Goal: Task Accomplishment & Management: Manage account settings

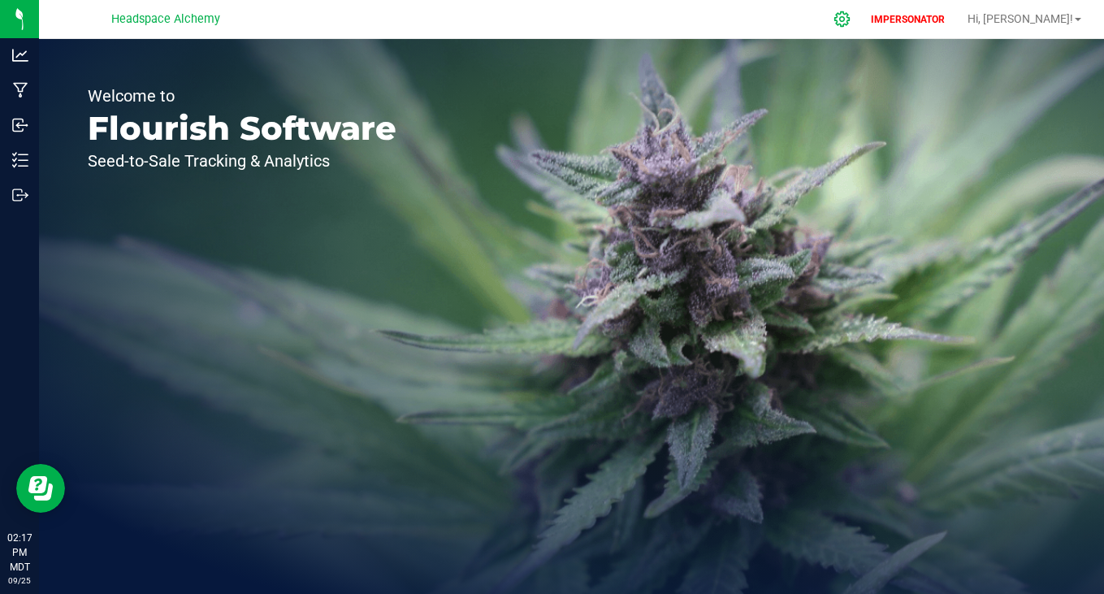
click at [850, 18] on icon at bounding box center [841, 19] width 17 height 17
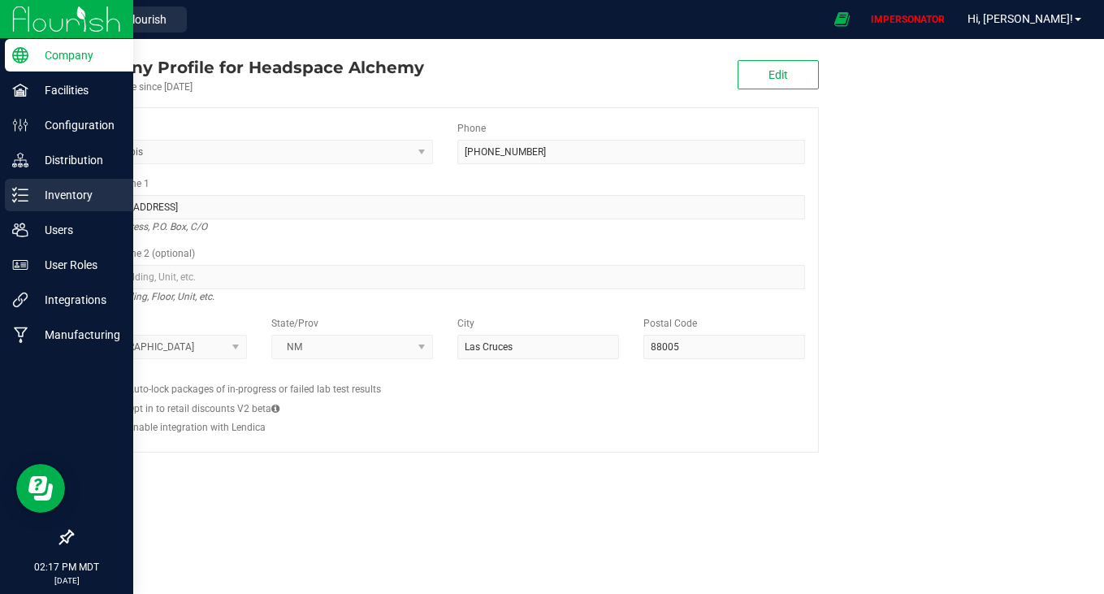
click at [57, 201] on p "Inventory" at bounding box center [76, 194] width 97 height 19
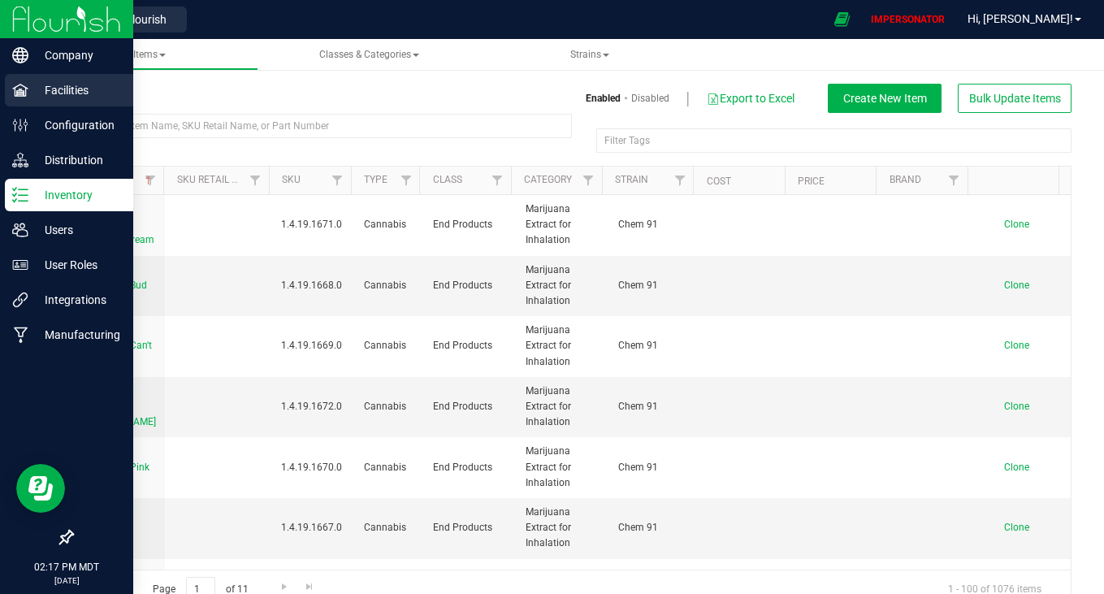
click at [28, 93] on p "Facilities" at bounding box center [76, 89] width 97 height 19
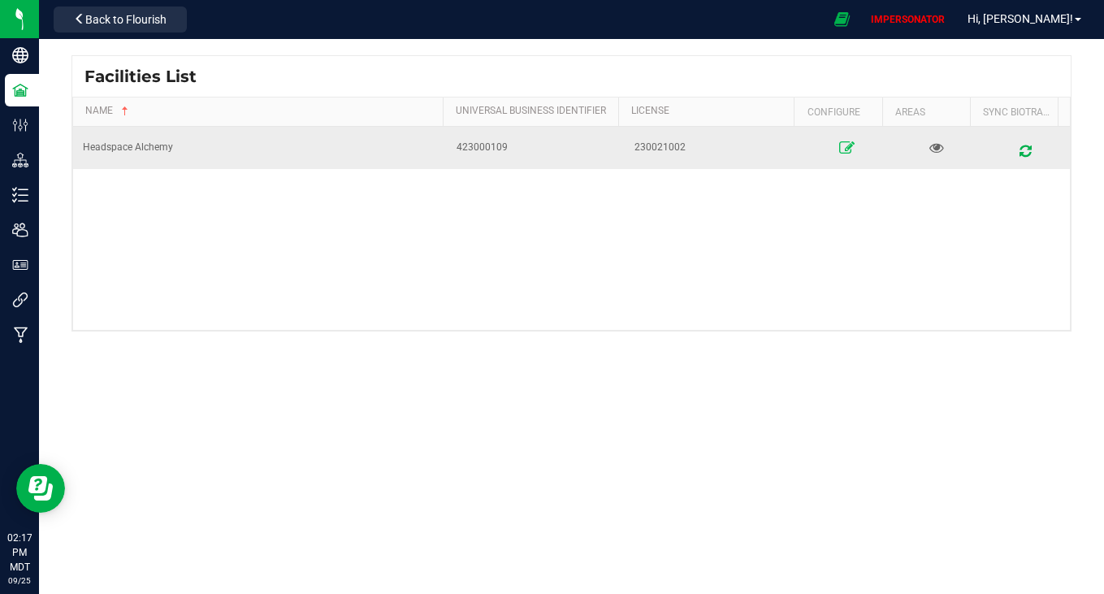
click at [845, 151] on link at bounding box center [847, 148] width 76 height 26
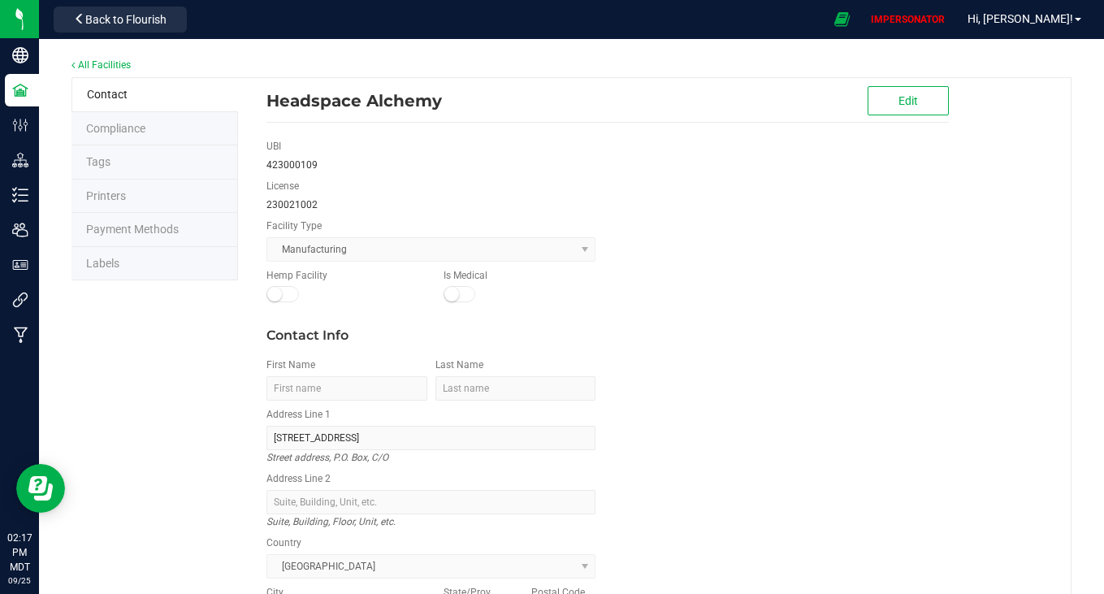
click at [122, 264] on li "Labels" at bounding box center [154, 264] width 166 height 34
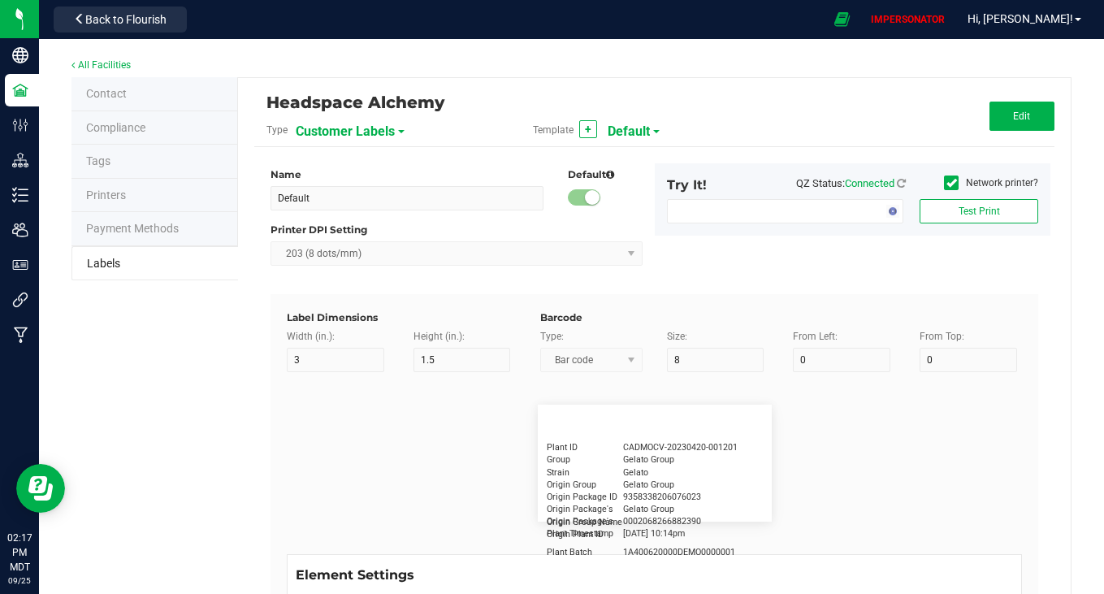
type input "2.25"
type input "1.25"
type input "20"
type input "5"
type input "Customer"
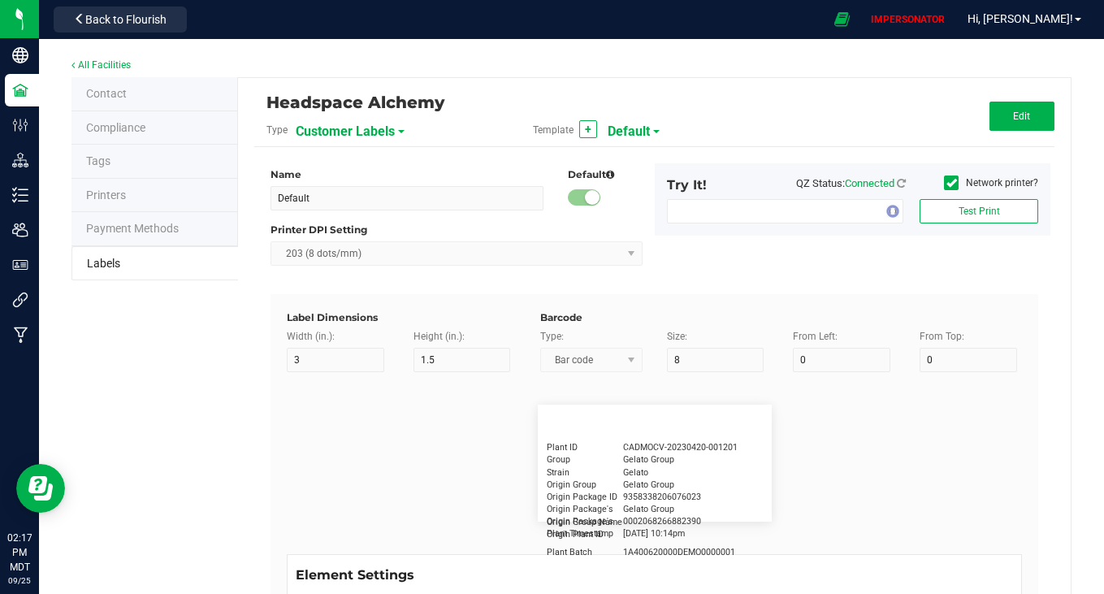
type input "15"
type input "5"
type input "[PERSON_NAME]"
type input "Product"
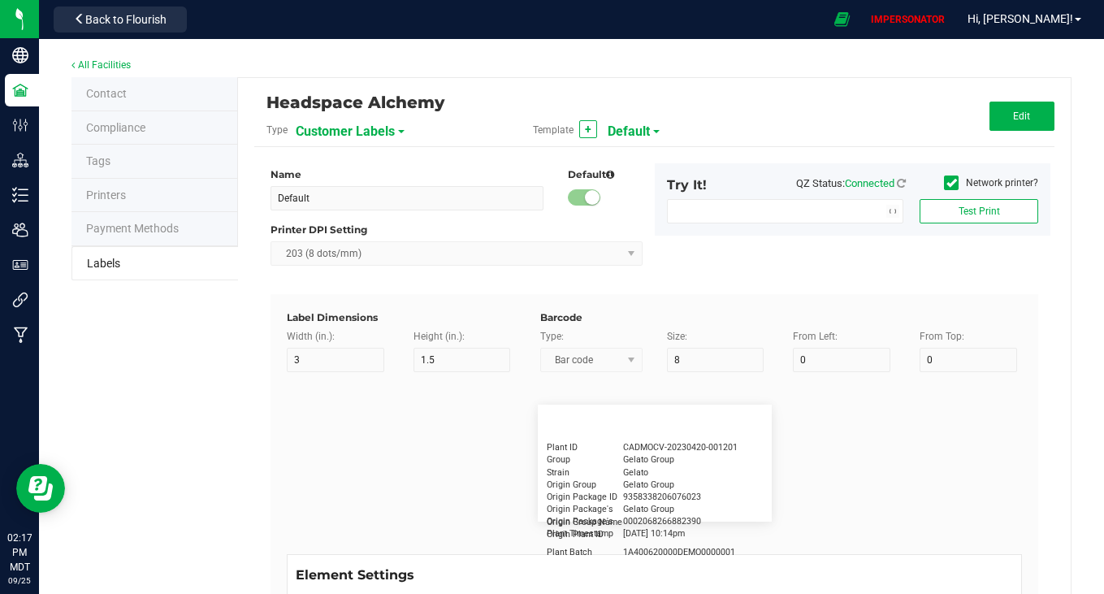
type input "15"
type input "5"
type input "10"
type input "GSC Oil Tincture"
type input "Qty"
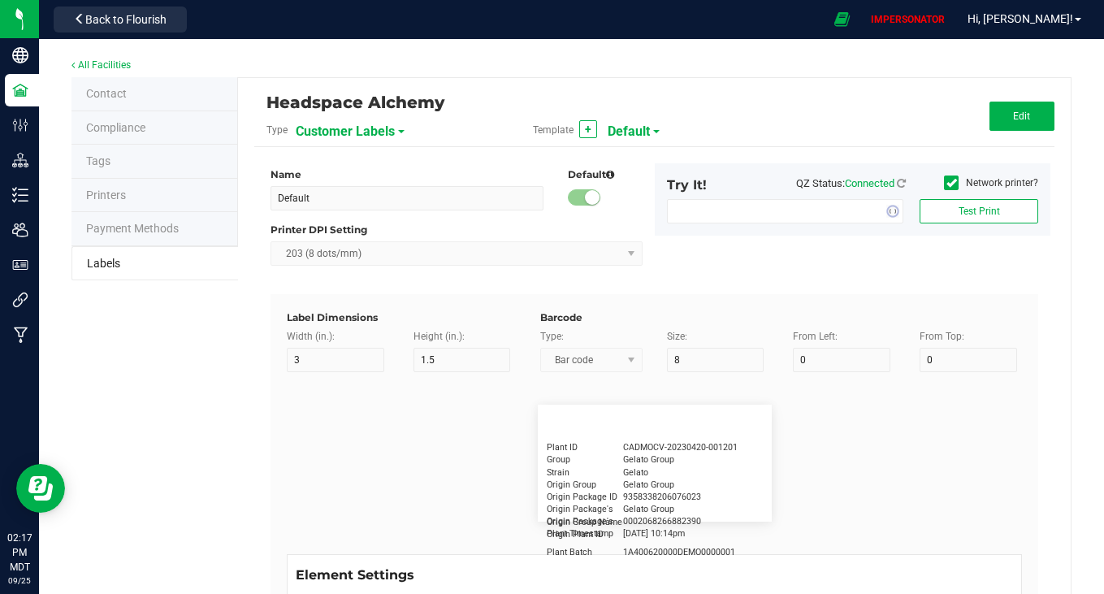
type input "5"
type input "15"
type input "3 ea"
type input "Physician"
type input "15"
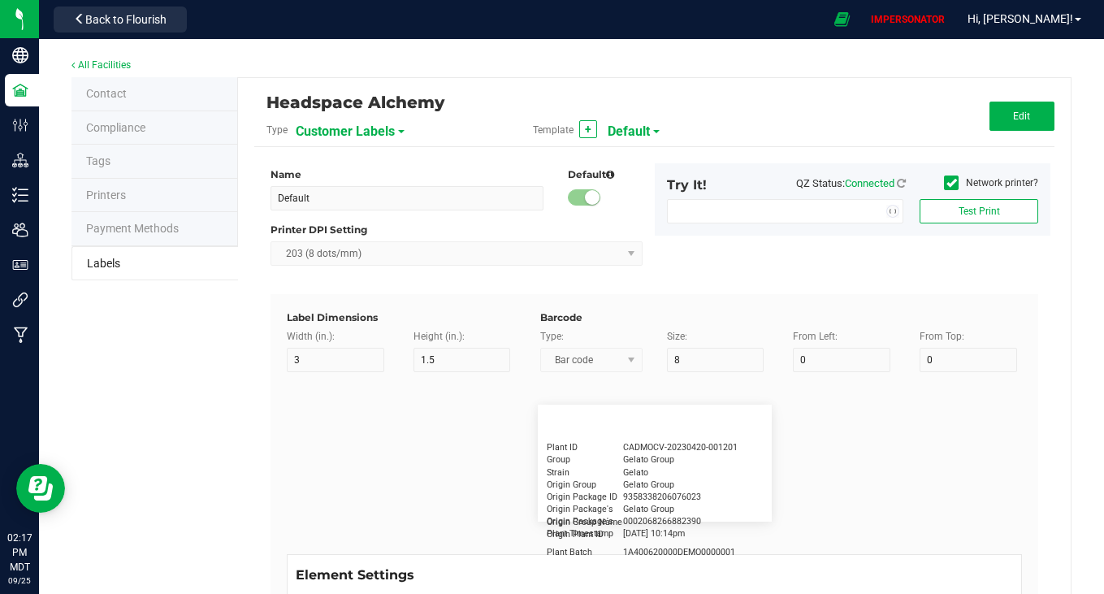
type input "5"
type input "Docfirst Doclast, MD."
type input "Order Date"
type input "15"
type input "5"
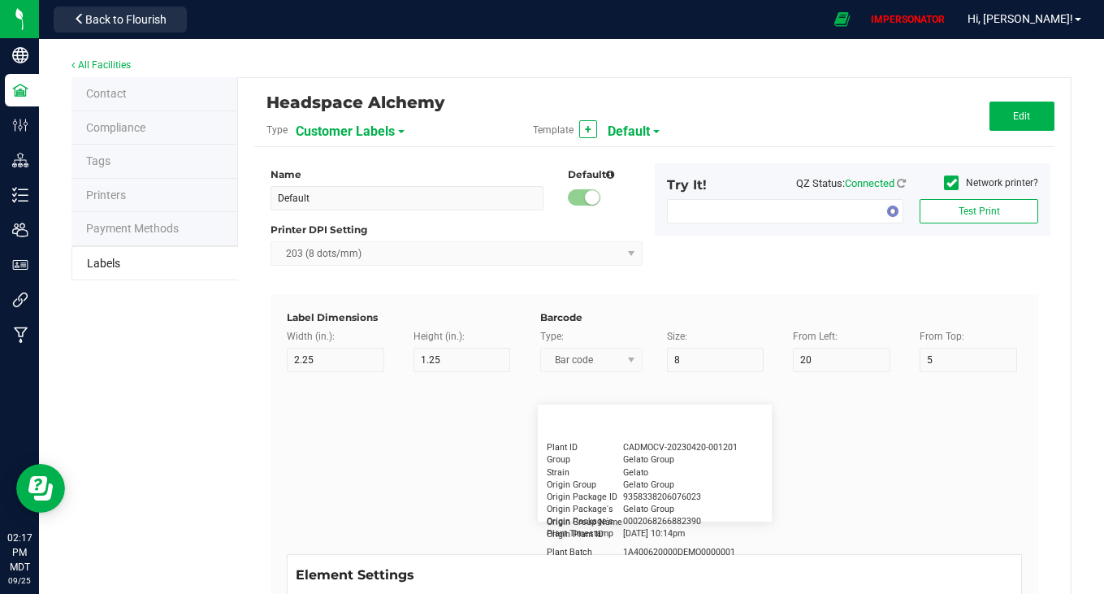
type input "25"
type input "[DATE] 1:17 pm"
type input "Package ID"
type input "15"
type input "5"
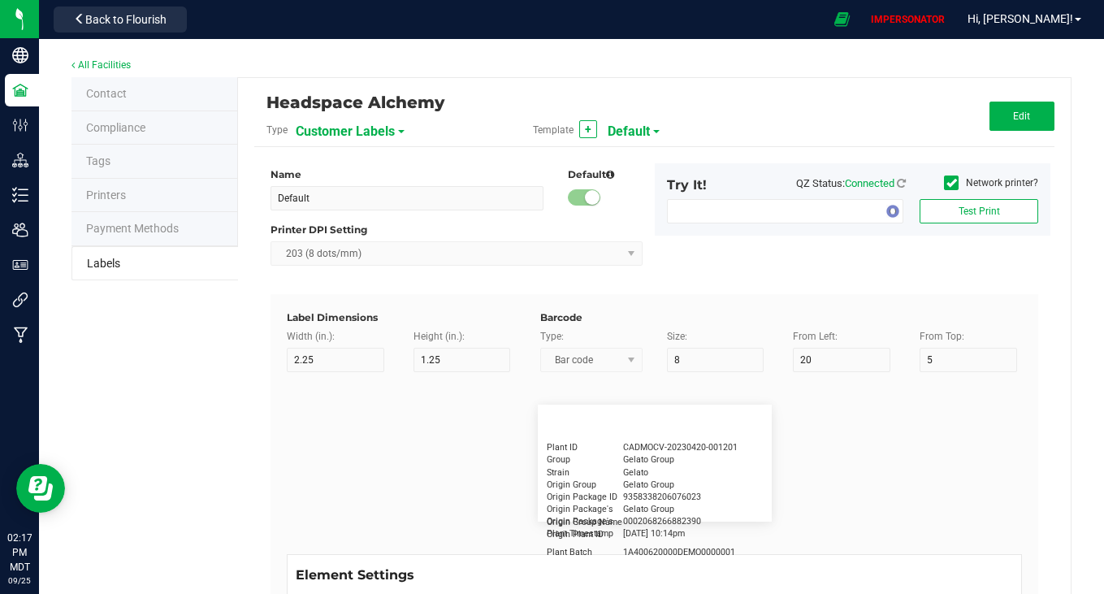
type input "10"
type input "CADMODS-20230420-096"
type input "Lot Number"
type input "15"
type input "5"
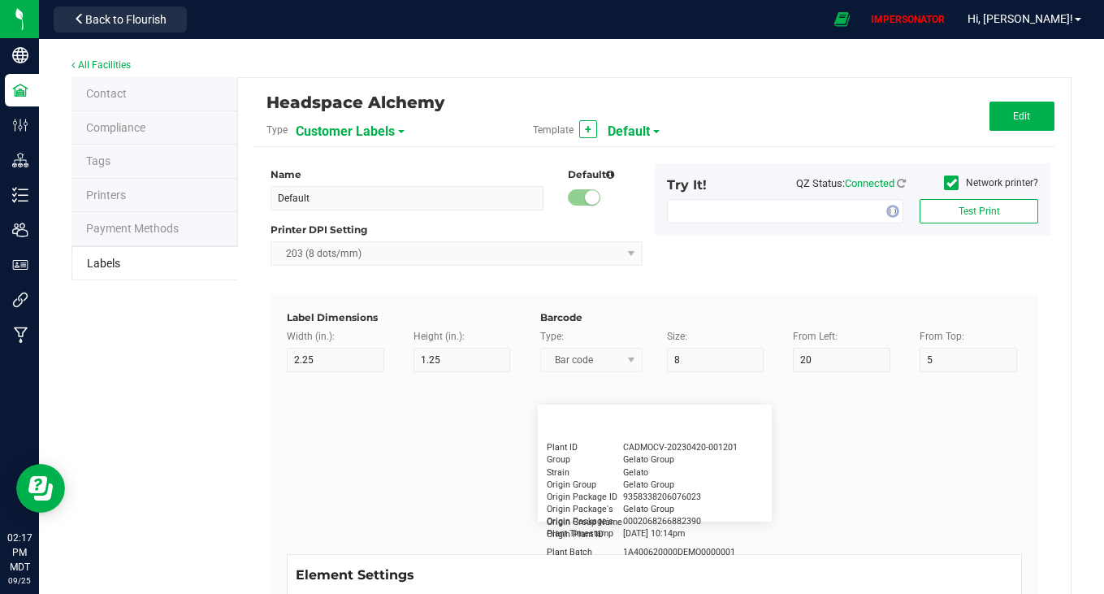
type input "10"
type input "LOTPXGDP-0912"
type input "Warning"
type input "15"
type input "5"
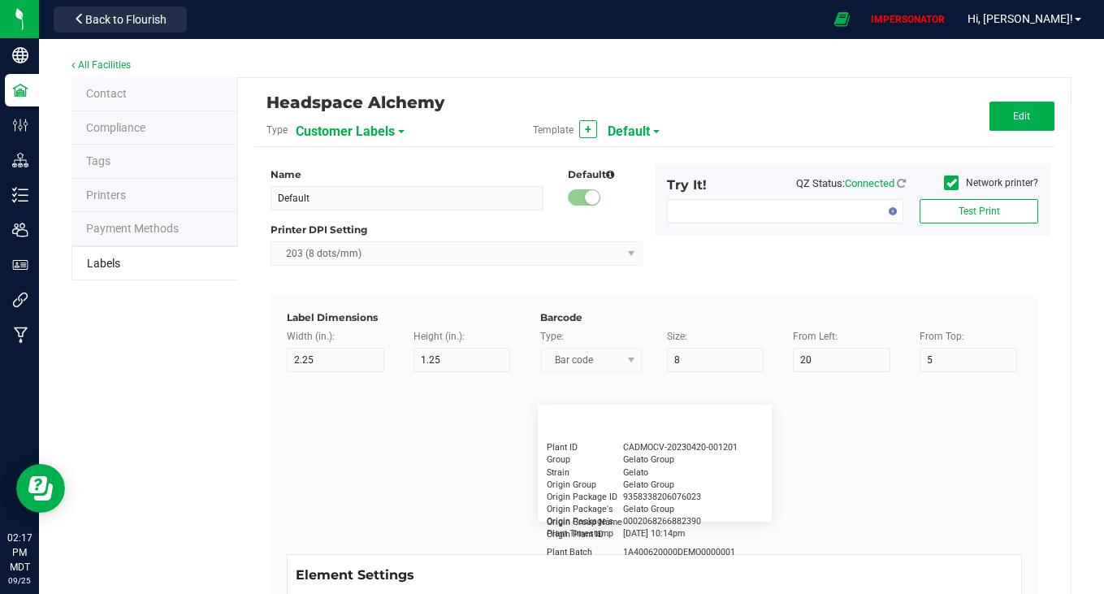
type input "30"
type input "Type Warning Here"
type input "Brand"
type input "15"
type input "5"
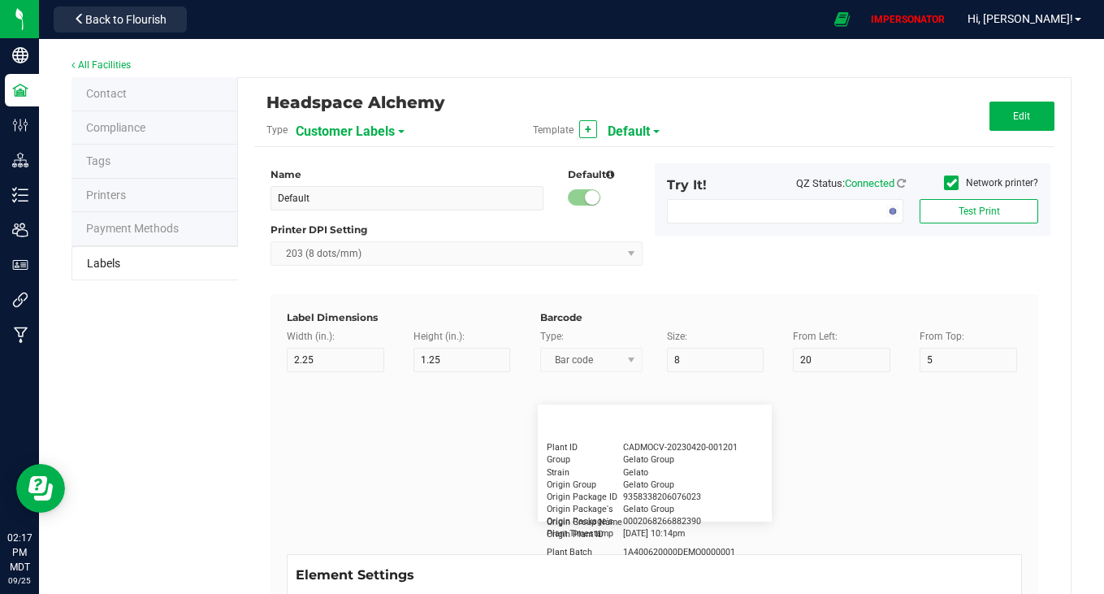
type input "30"
type input "Cannabis Co."
type input "NDC Number"
type input "15"
type input "5"
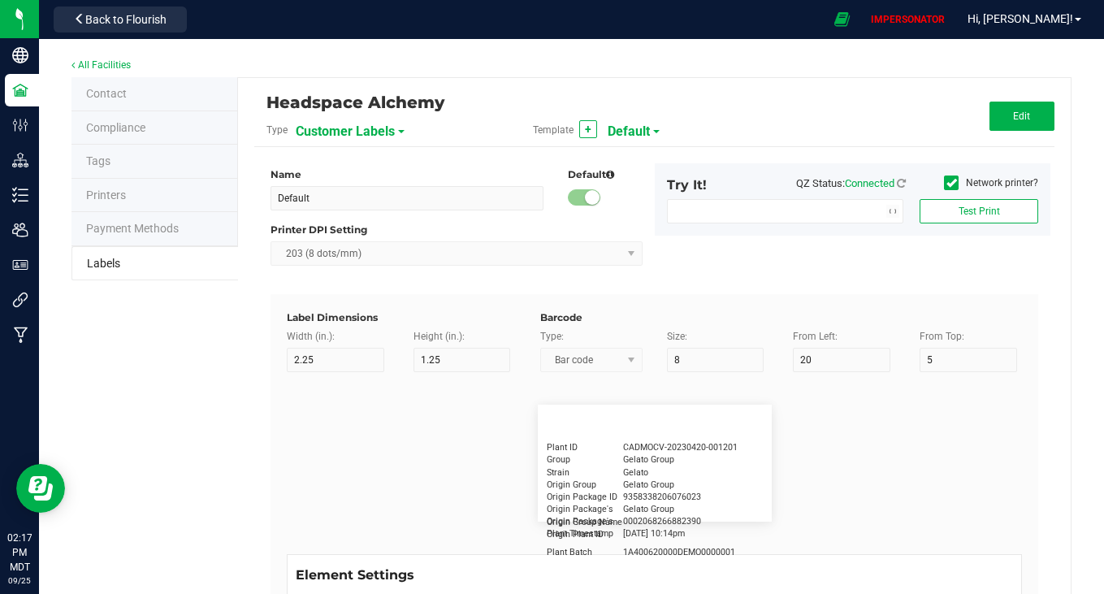
type input "30"
type input "[PHONE_NUMBER]"
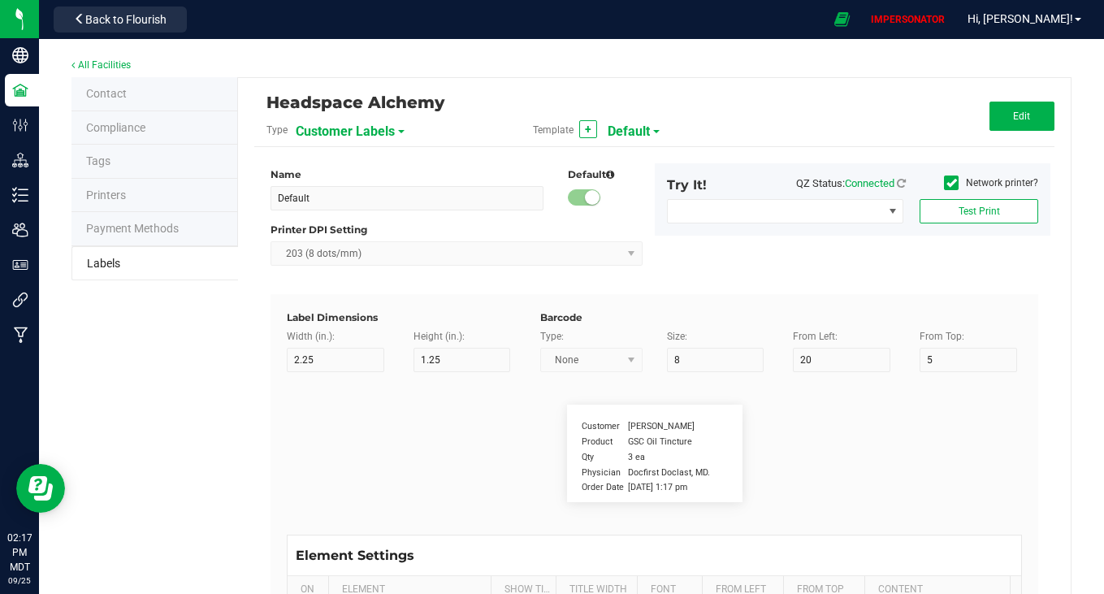
click at [367, 125] on span "Customer Labels" at bounding box center [345, 132] width 99 height 28
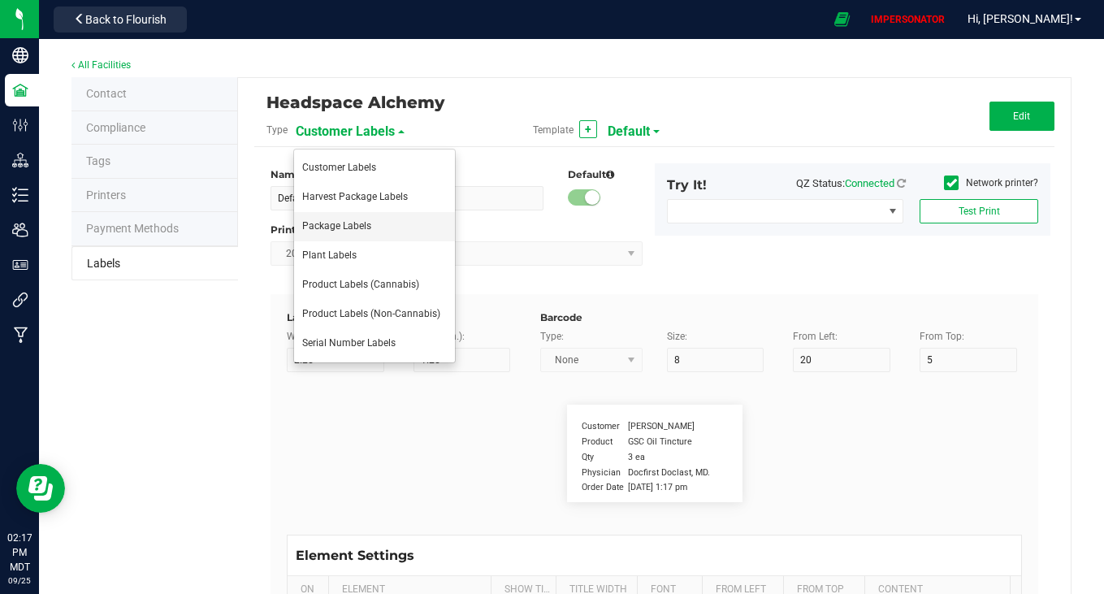
click at [313, 229] on span "Package Labels" at bounding box center [336, 225] width 69 height 11
type input "4"
type input "3"
type input "5"
type input "40"
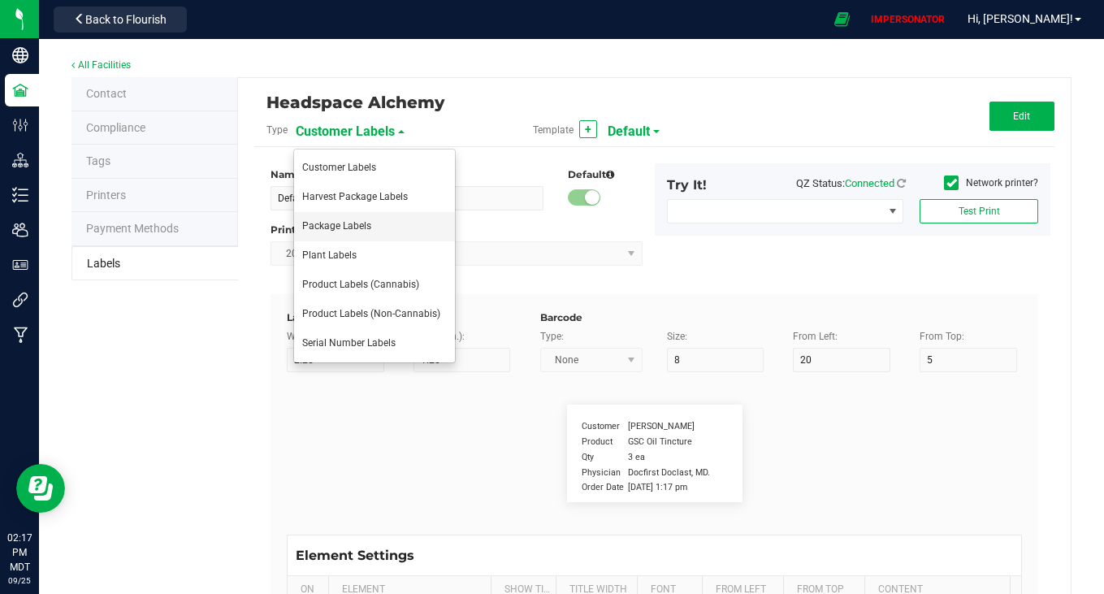
type input "Package ID"
type input "25"
type input "10"
type input "CADMODS-20200420-096"
type input "SKU Name"
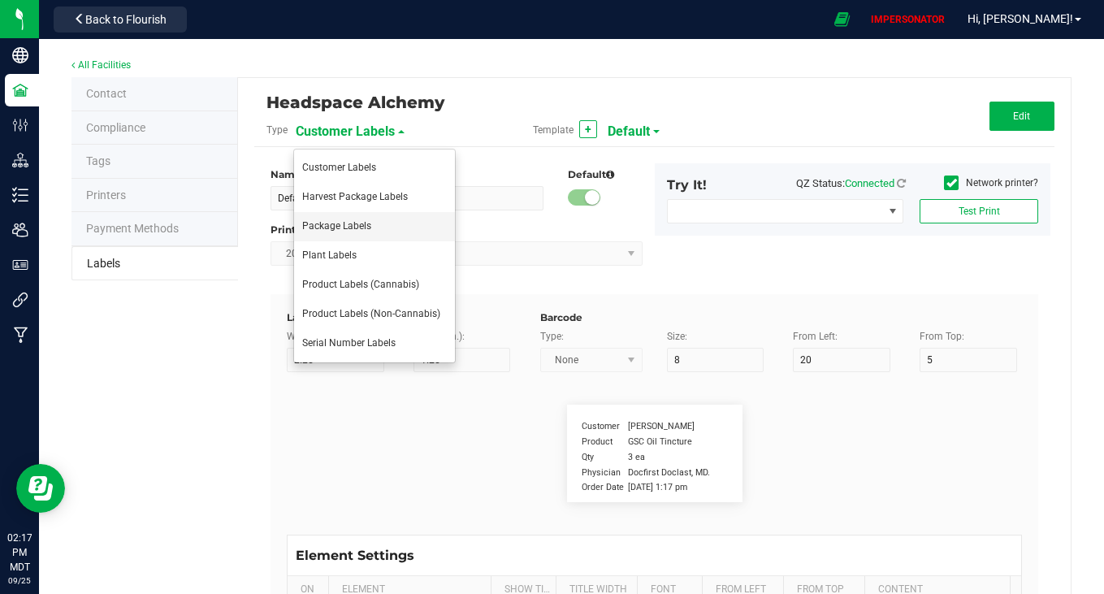
type input "25"
type input "10"
type input "Gelato Pen"
type input "Strain"
type input "25"
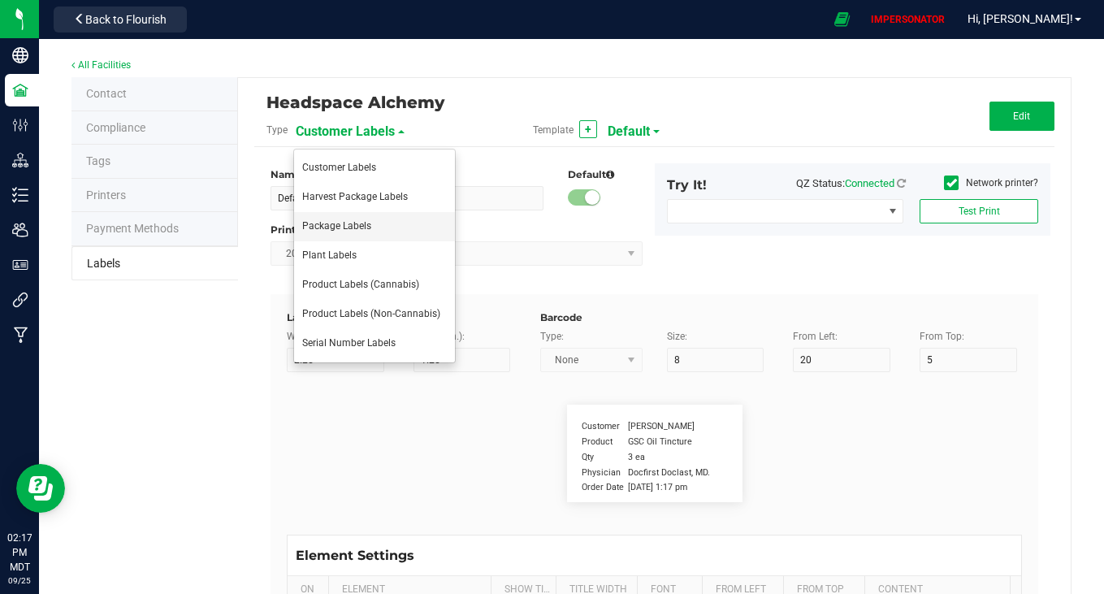
type input "10"
type input "Gelato"
type input "Size"
type input "25"
type input "10"
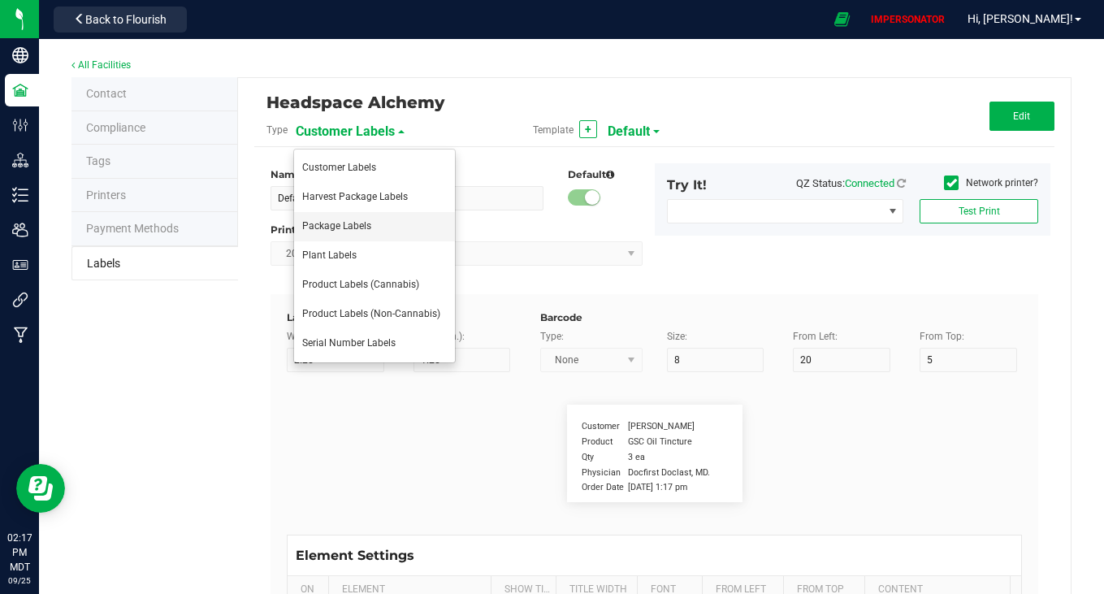
type input "44 ea"
type input "Package Date"
type input "25"
type input "10"
type input "[DATE] 10:14pm"
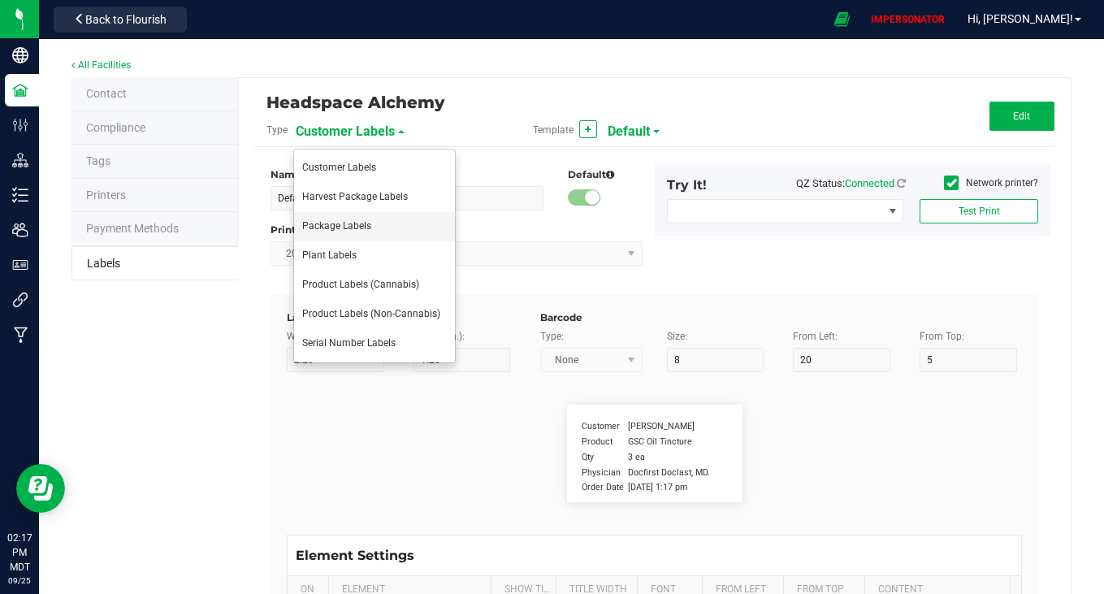
type input "Lot Number"
type input "25"
type input "10"
type input "30"
type input "LOT918234"
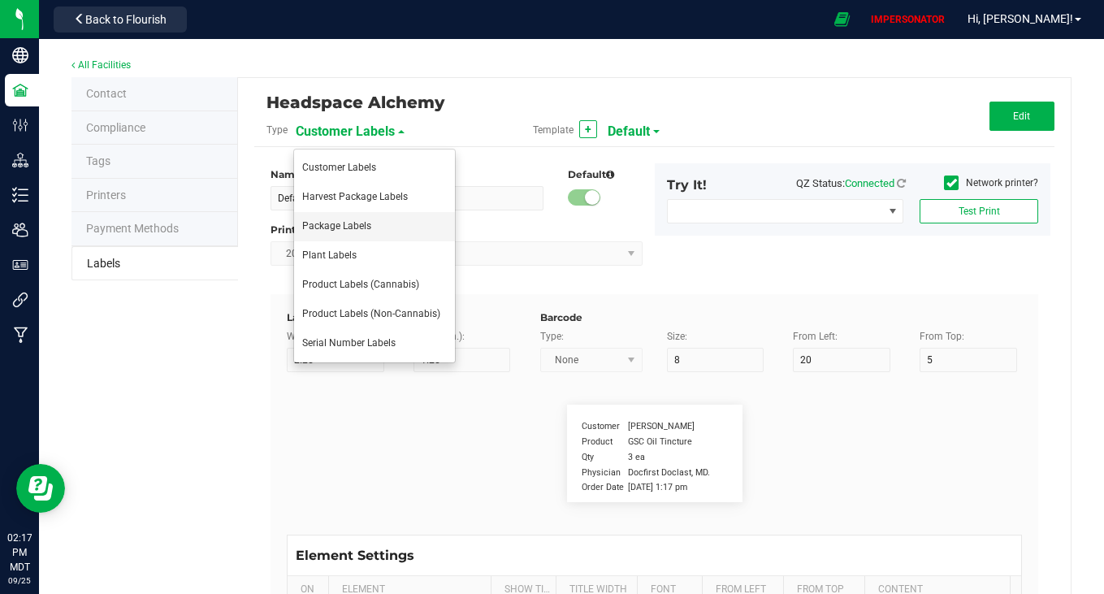
type input "Original Package ID"
type input "25"
type input "10"
type input "5"
type input "WMS-20240003445"
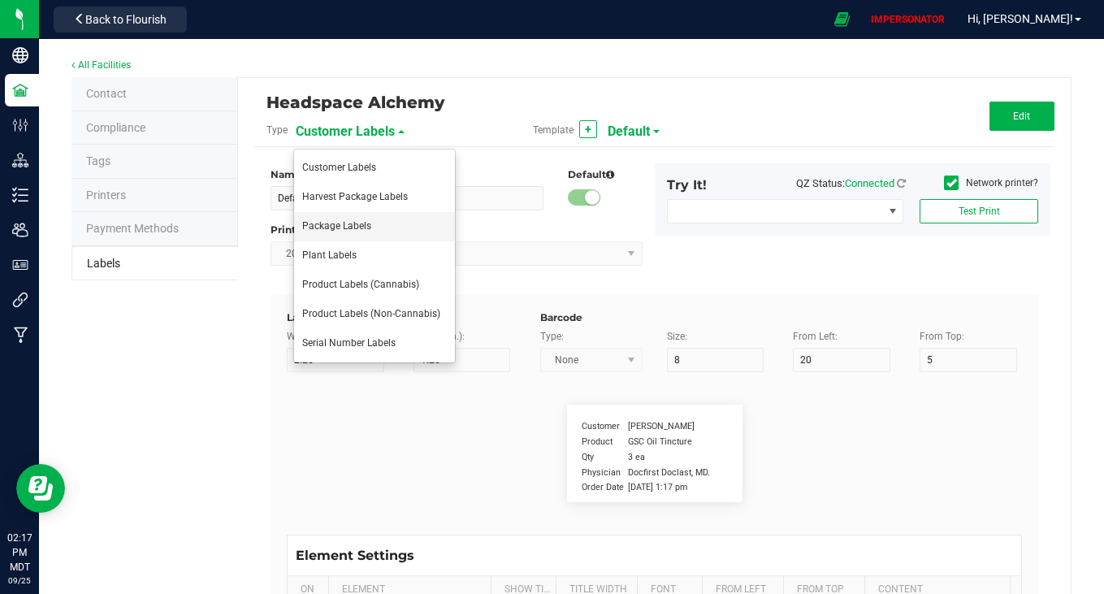
type input "SKU"
type input "25"
type input "10"
type input "42P017"
type input "Ref Field 1"
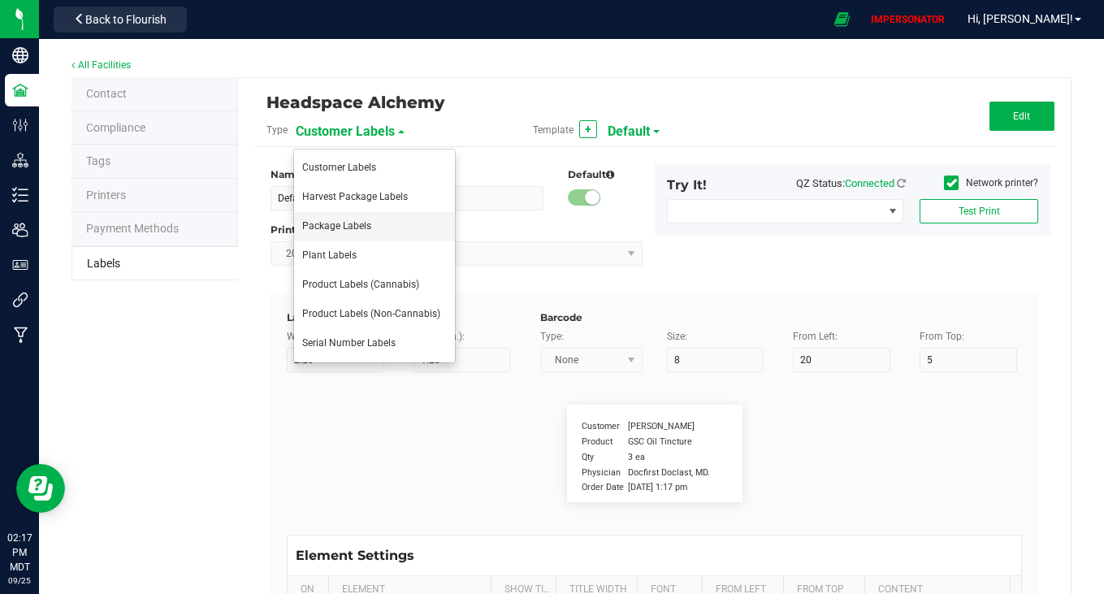
type input "25"
type input "10"
type input "35"
type input "Ref Field 1 Value"
type input "Ref Field 2"
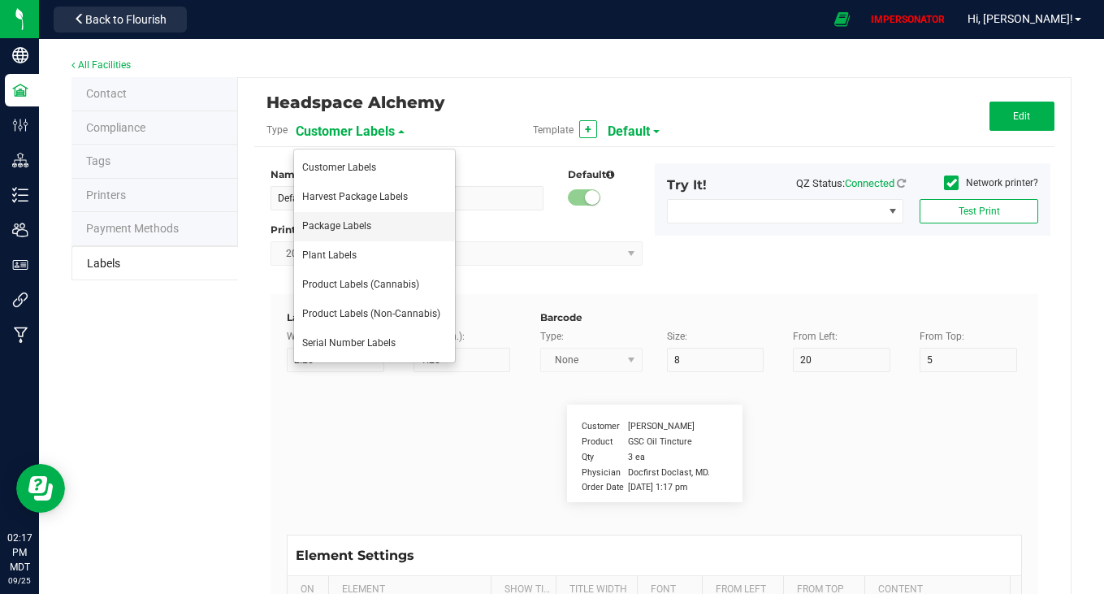
type input "25"
type input "10"
type input "35"
type input "Ref Field 2 Value"
type input "Ref Field 3"
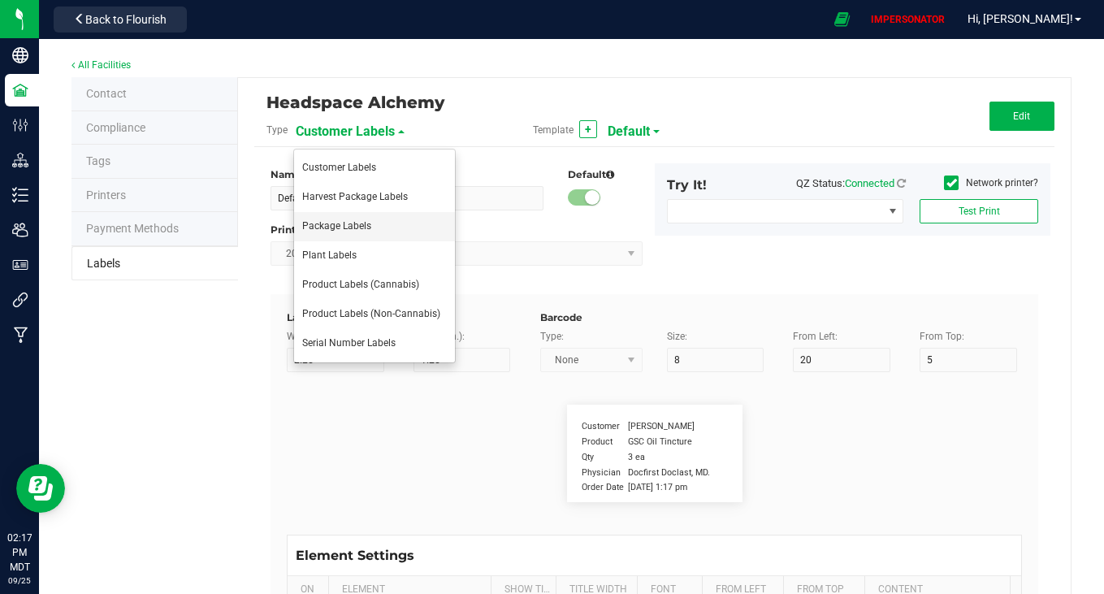
type input "25"
type input "10"
type input "35"
type input "Ref Field 3 Value"
type input "Item Ref Field 1"
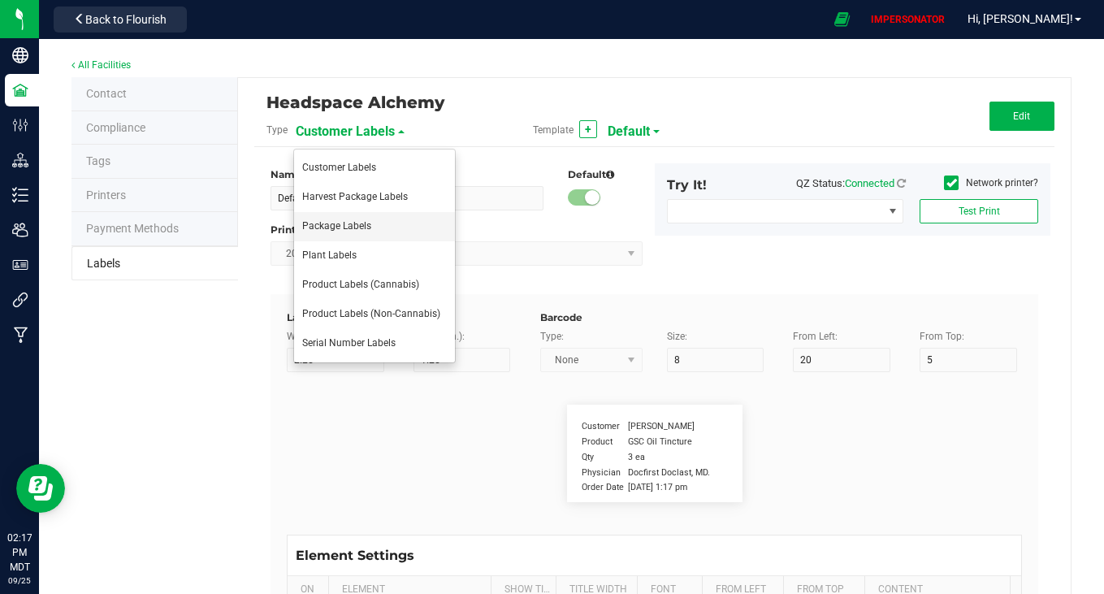
type input "25"
type input "10"
type input "35"
type input "Item Ref Field 1 Value"
type input "Item Ref Field 2"
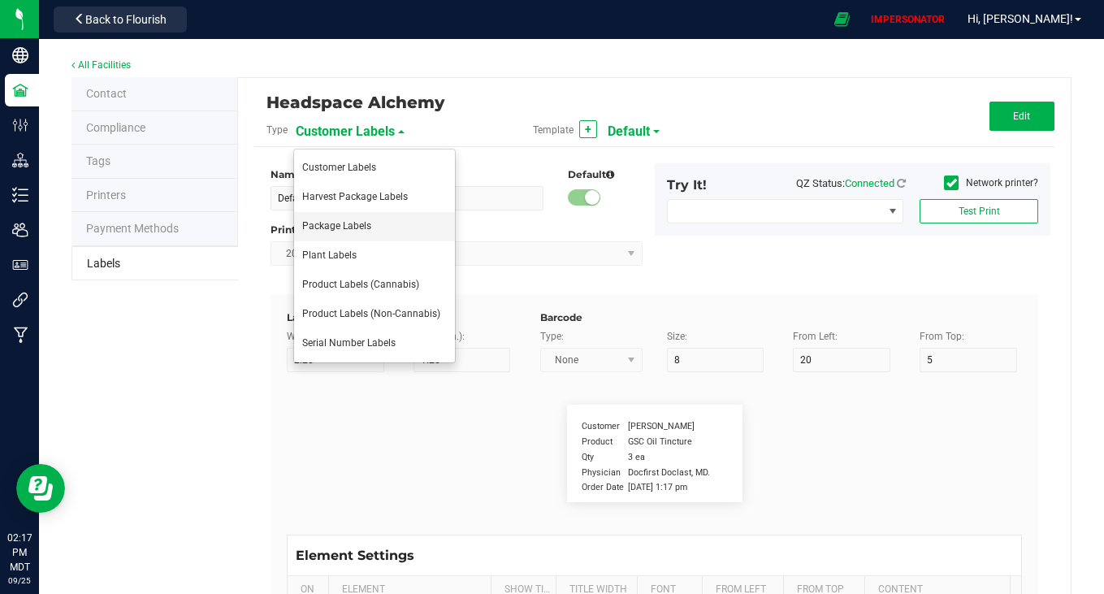
type input "25"
type input "10"
type input "35"
type input "Item Ref Field 2 Value"
type input "Item Ref Field 3"
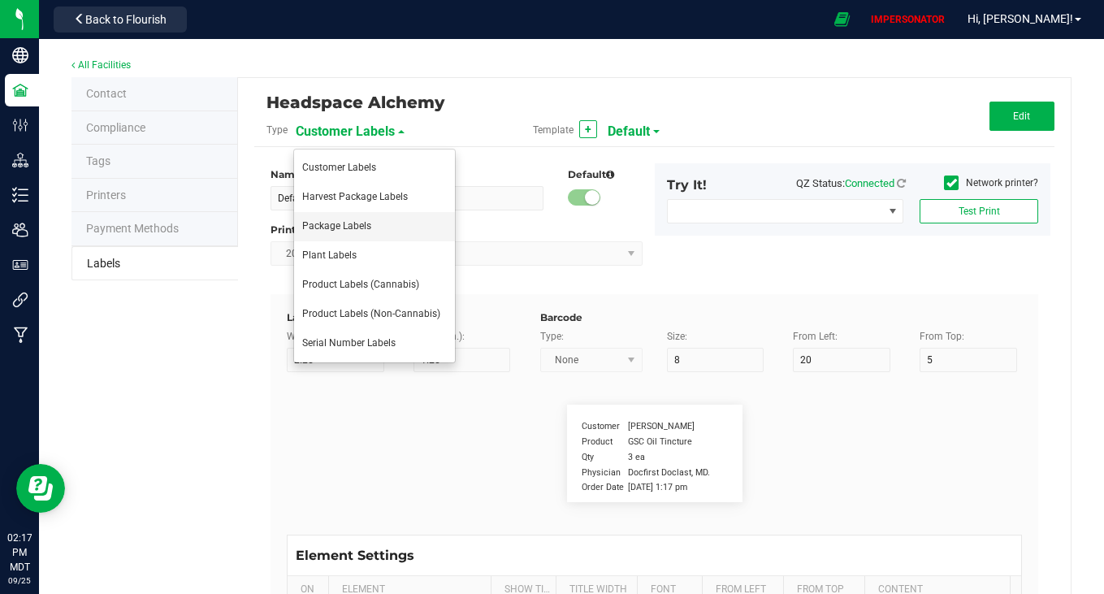
type input "25"
type input "10"
type input "35"
type input "Item Ref Field 3 Value"
type input "Item Ref Field 4"
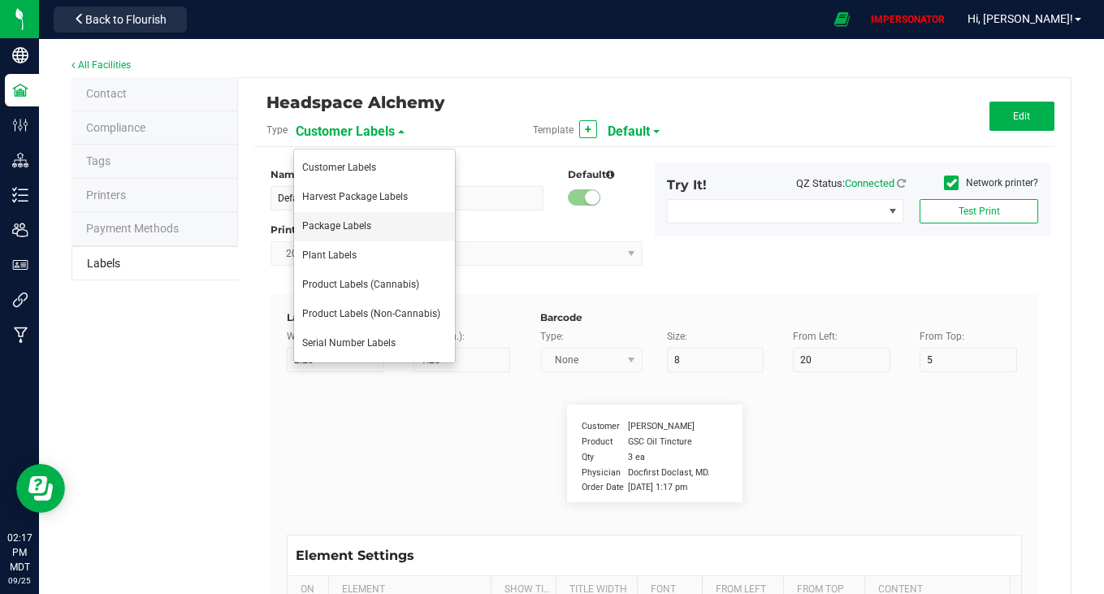
type input "25"
type input "10"
type input "35"
type input "Item Ref Field 4 Value"
type input "Item Ref Field 5"
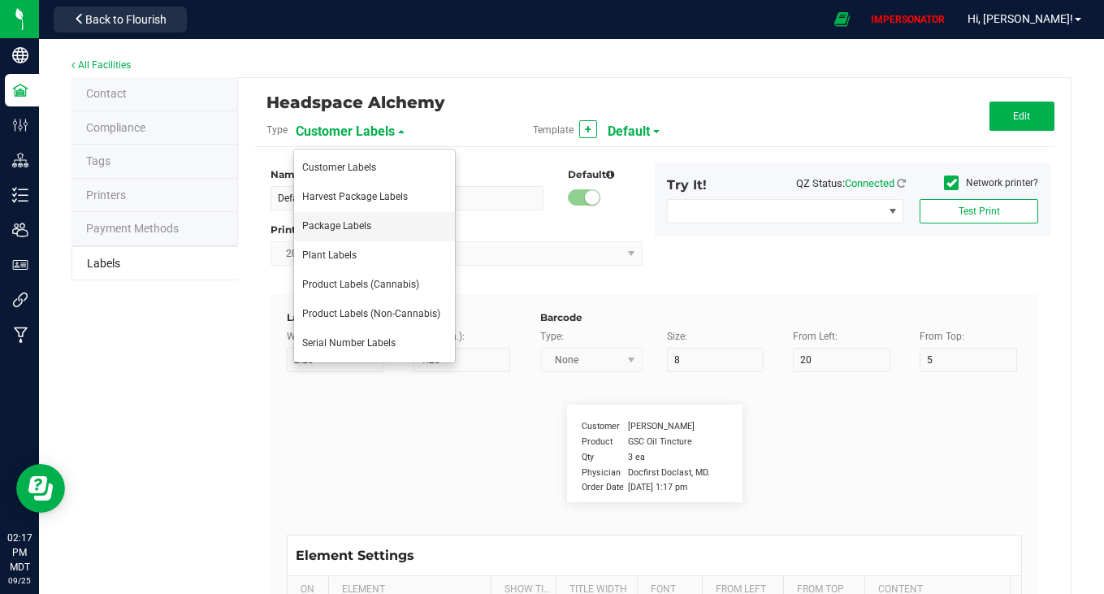
type input "25"
type input "10"
type input "35"
type input "Item Ref Field 5 Value"
type input "NDC Number"
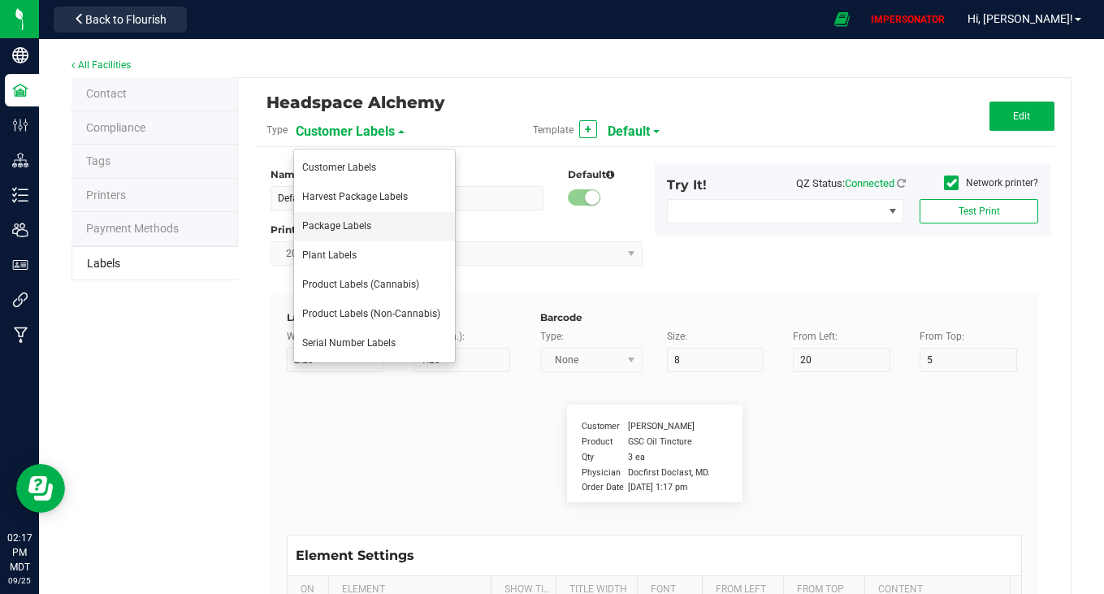
type input "25"
type input "10"
type input "35"
type input "[PHONE_NUMBER]"
type input "Number of Servings"
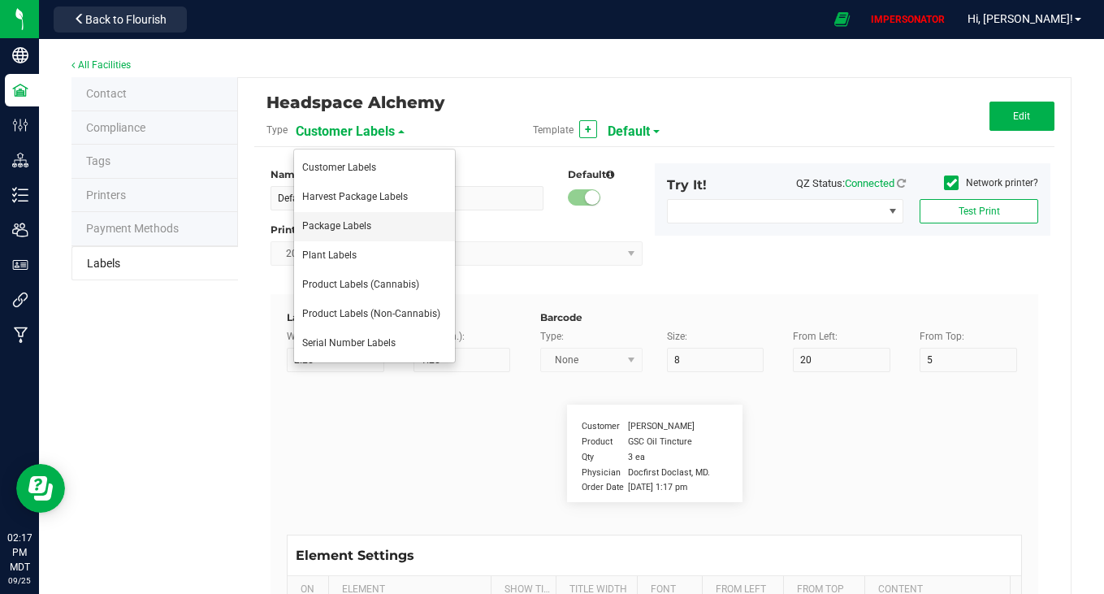
type input "25"
type input "10"
type input "35"
type input "4 servings/item"
type input "Serving Size"
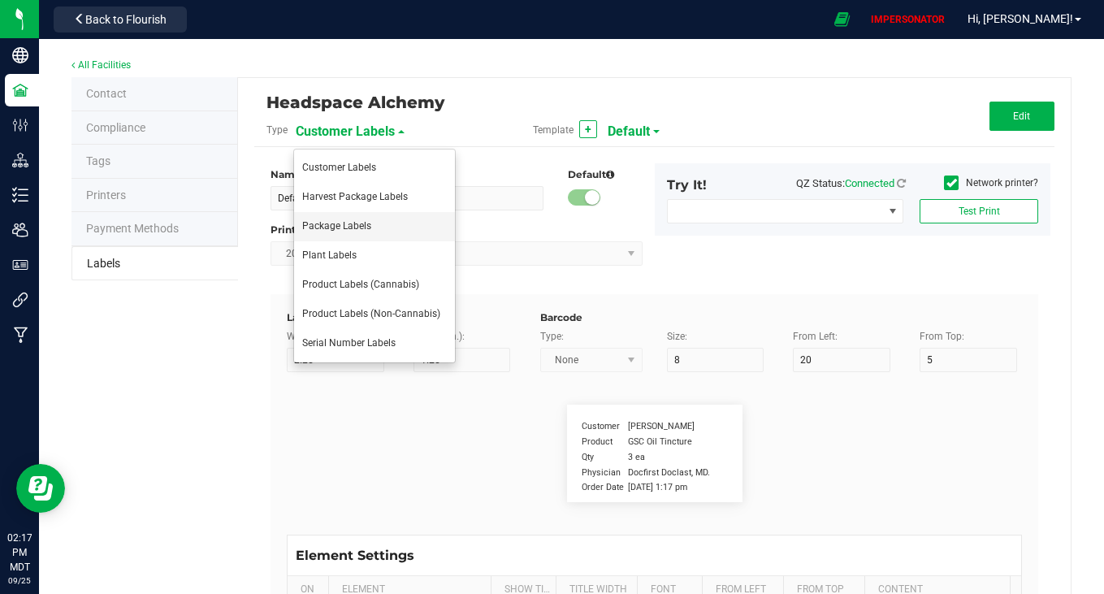
type input "25"
type input "10"
type input "35"
type input "1 cup"
type input "Serving Size (Grams)"
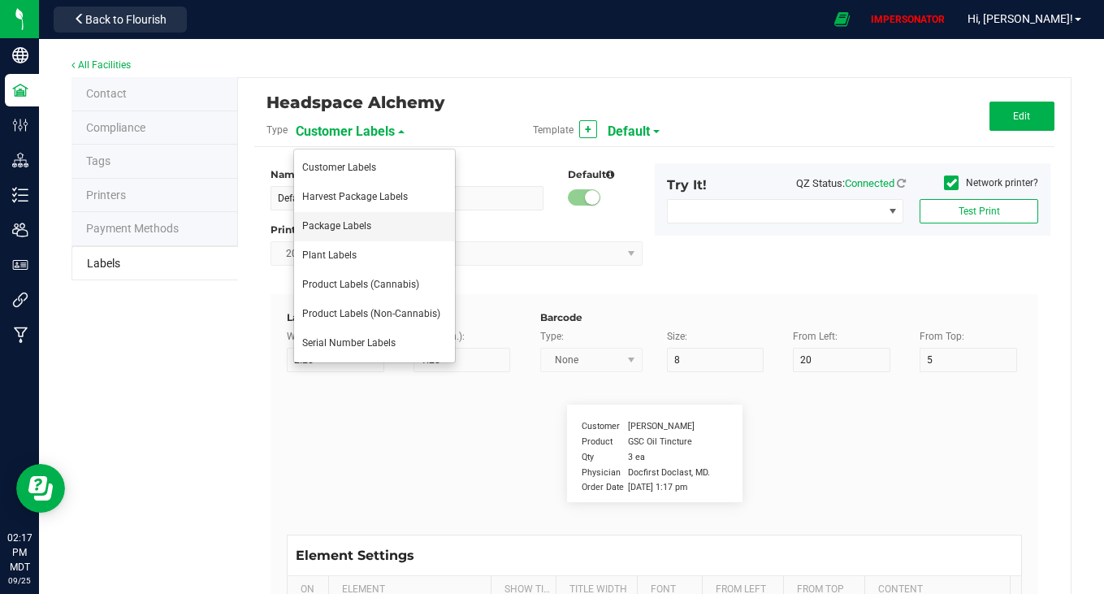
type input "25"
type input "10"
type input "35"
type input "4 g"
type input "Item Ingredients"
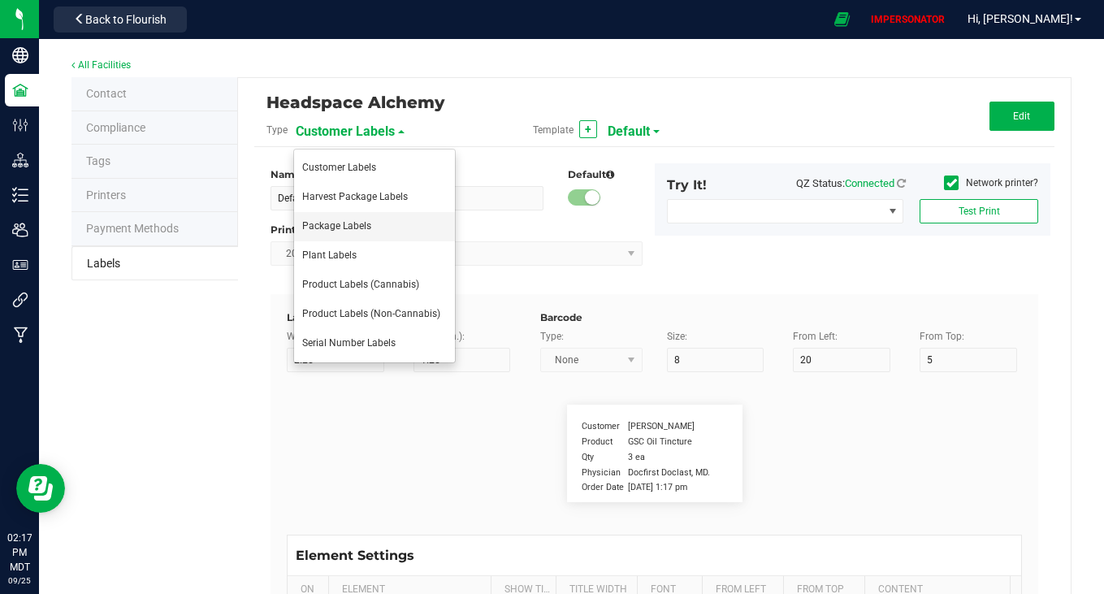
type input "25"
type input "10"
type input "35"
type input "Ingredient one, ingredient two"
type input "Allergens"
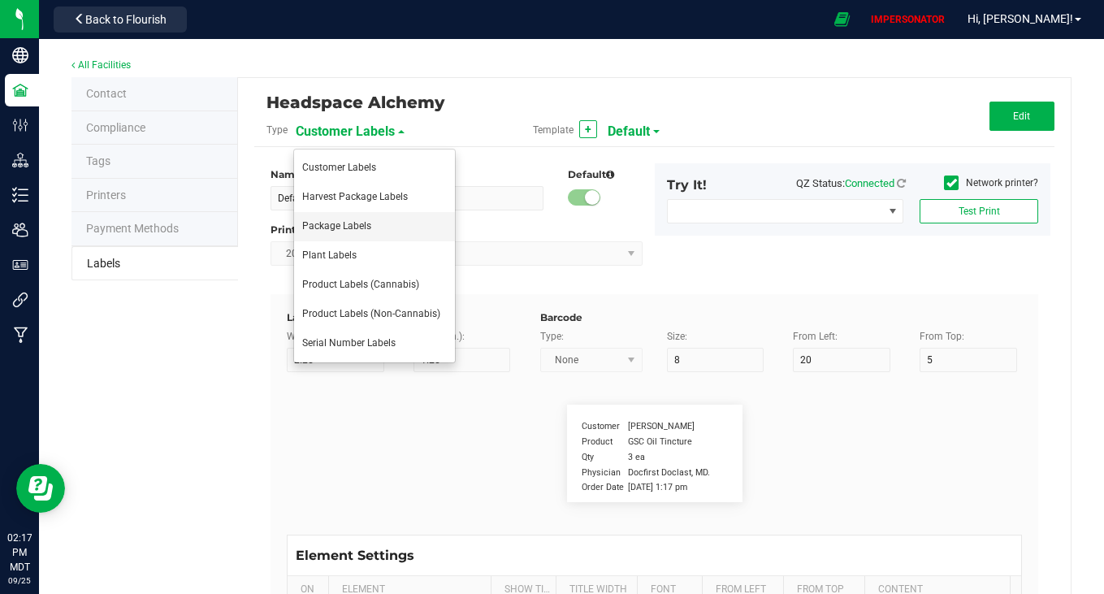
type input "25"
type input "10"
type input "35"
type input "Tree Nuts, Soy, Wheat"
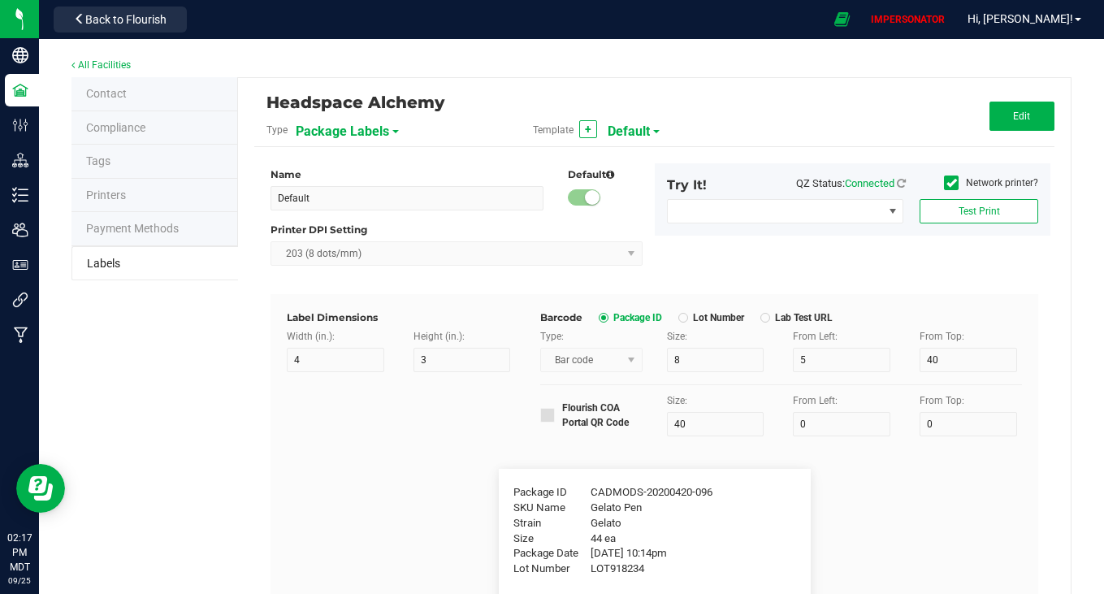
click at [640, 128] on span "Default" at bounding box center [628, 132] width 42 height 28
click at [630, 201] on span "Edible Label" at bounding box center [637, 196] width 53 height 11
type input "Edible Label"
type input "1.41"
type input "1.92"
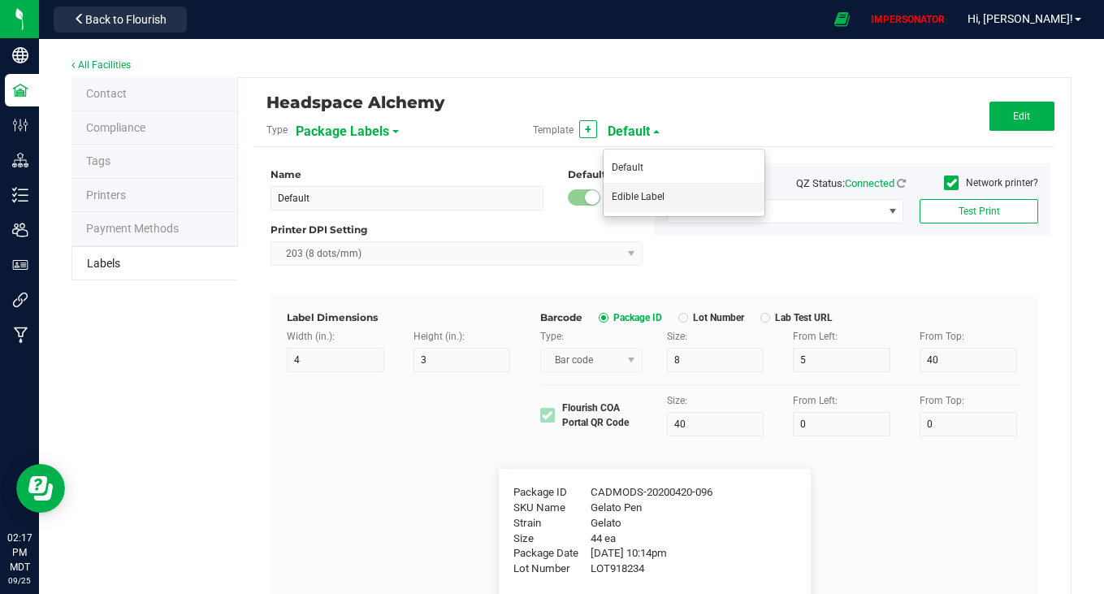
type input "2"
type input "0"
type input "45"
type input "State Identifier:"
type input "12"
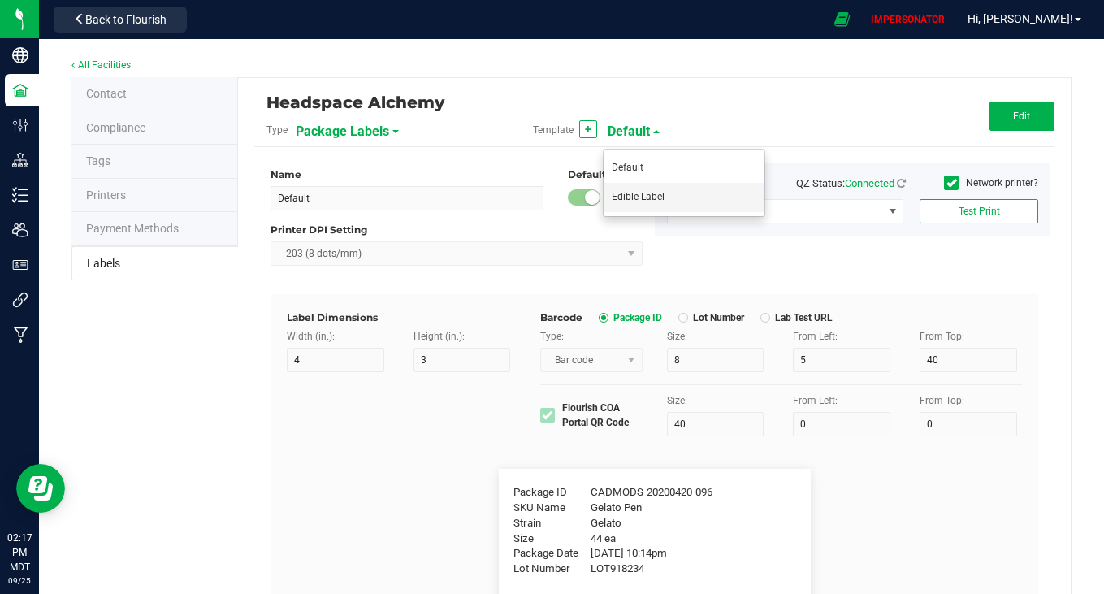
type input "4.5"
type input "1"
type input "50"
type input "CADMODS-20230420-096"
type input "12"
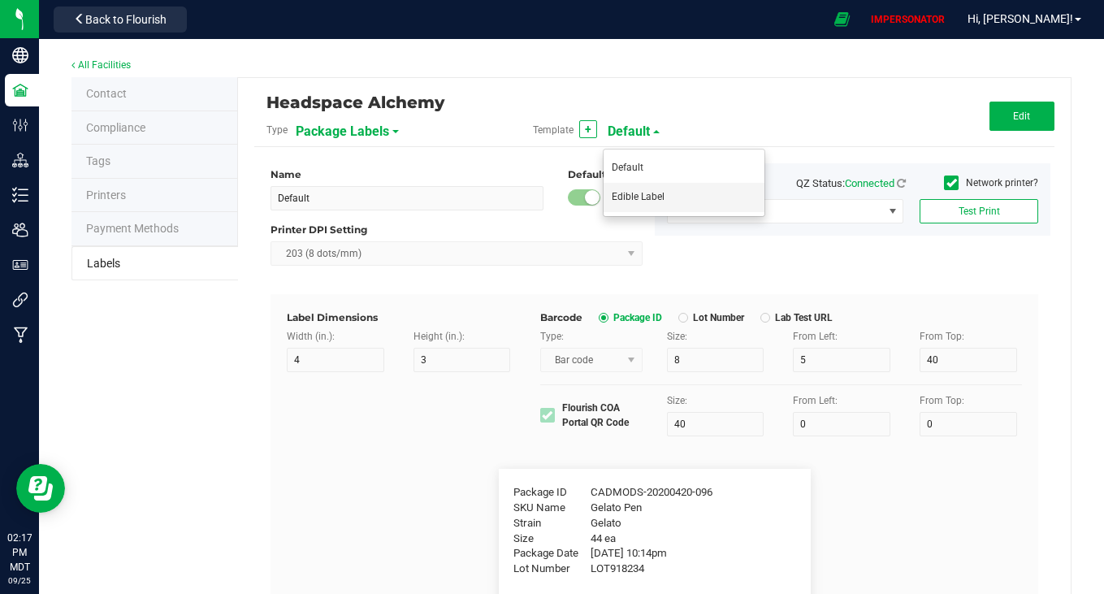
type input "8"
type input "1"
type input "Ducelin - Nopal Enchilado"
type input "12"
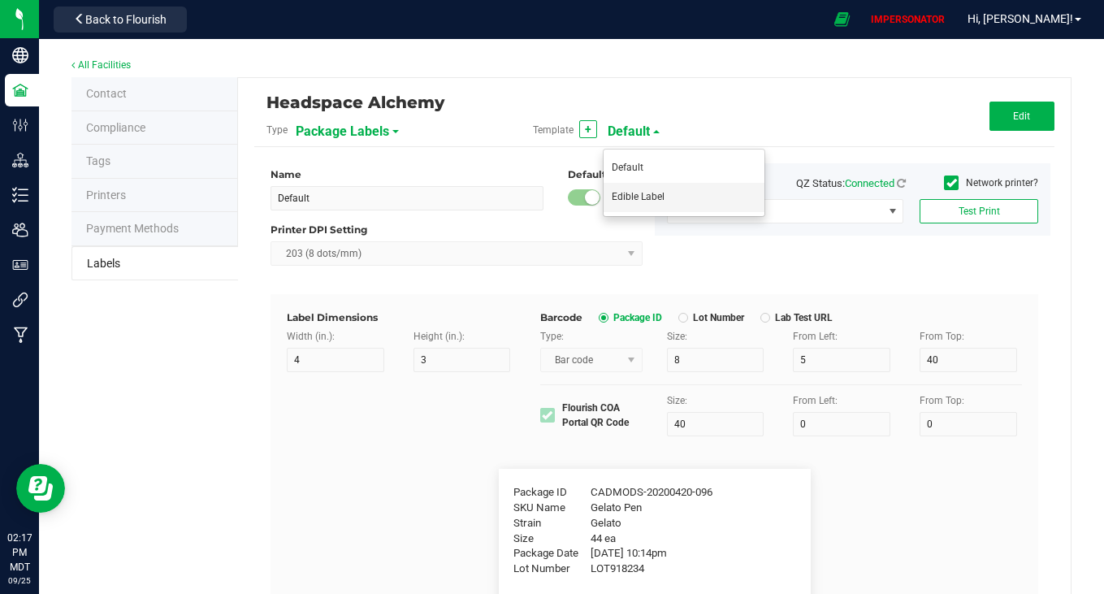
type input "6"
type input "43"
type input "Package Date"
type input "15"
type input "6"
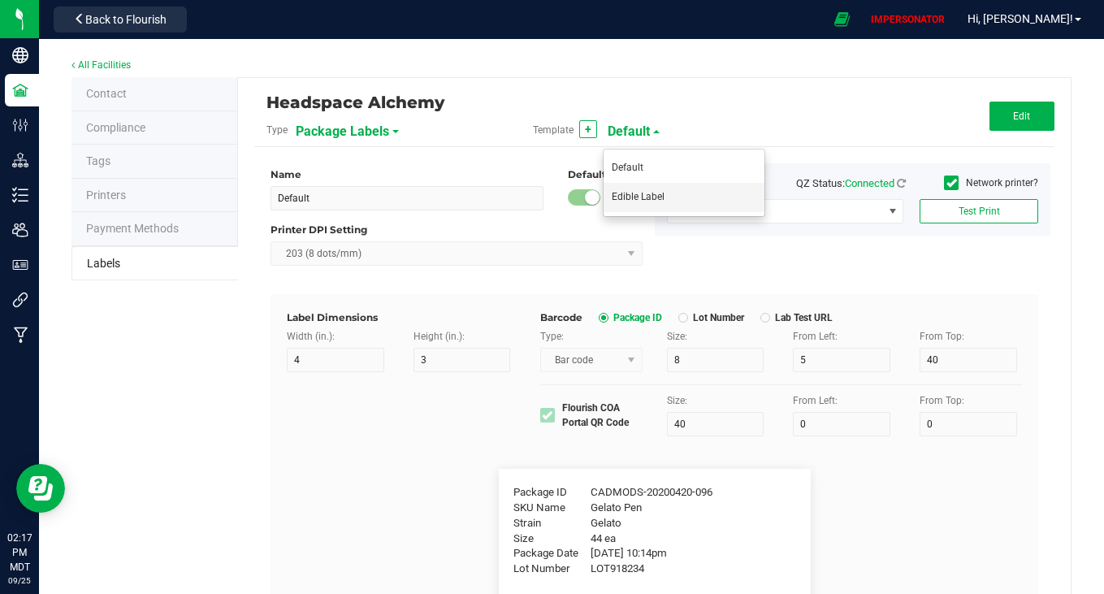
type input "45"
type input "[DATE] 10:14pm"
type input "Lot Number"
type input "15"
type input "6"
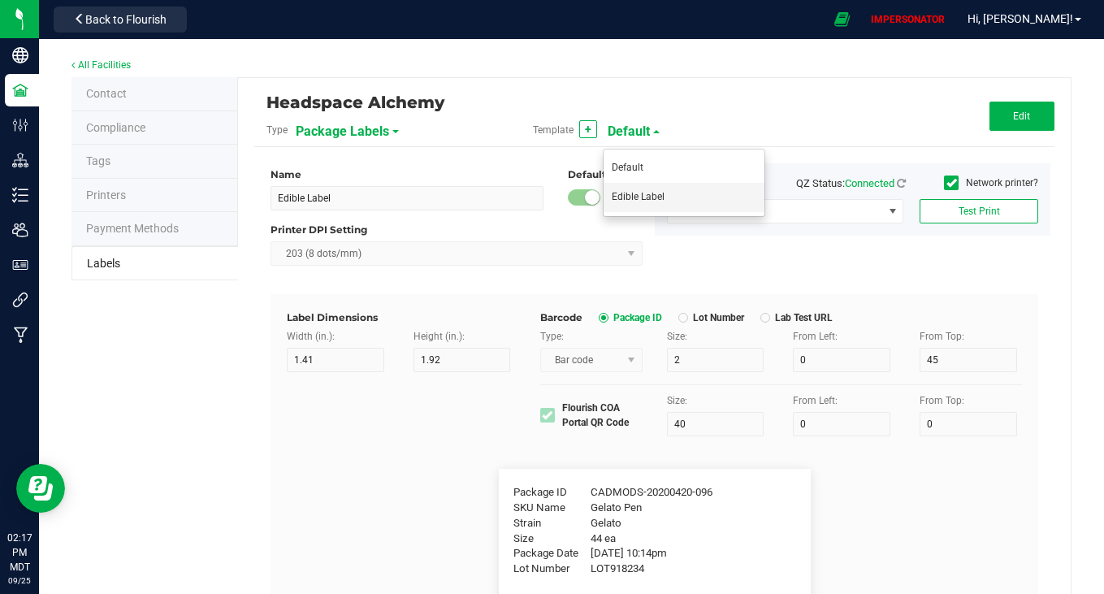
type input "42"
type input "LOT918234"
type input "Total THC %"
type input "7"
type input "6"
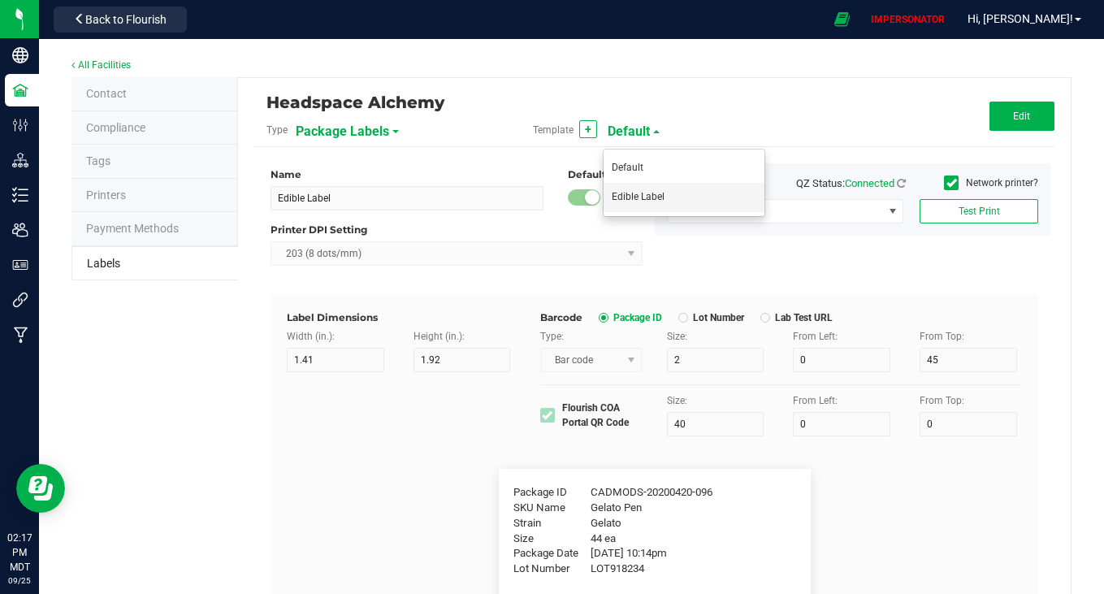
type input "1"
type input "10"
type input "28.03 %"
type input "Total THC/serving (mg)"
type input "7"
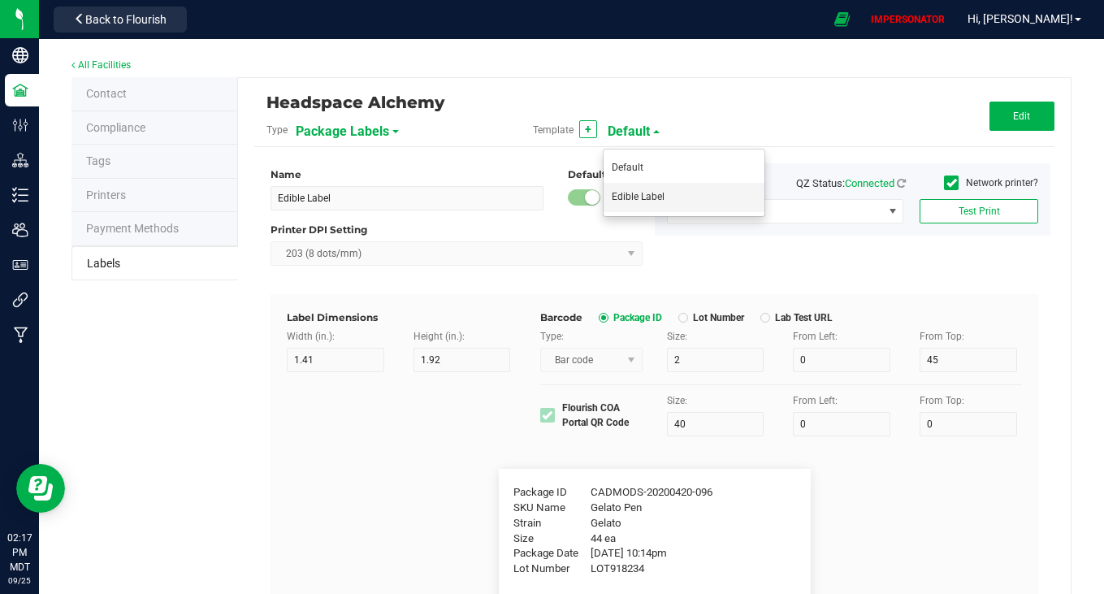
type input "6"
type input "1"
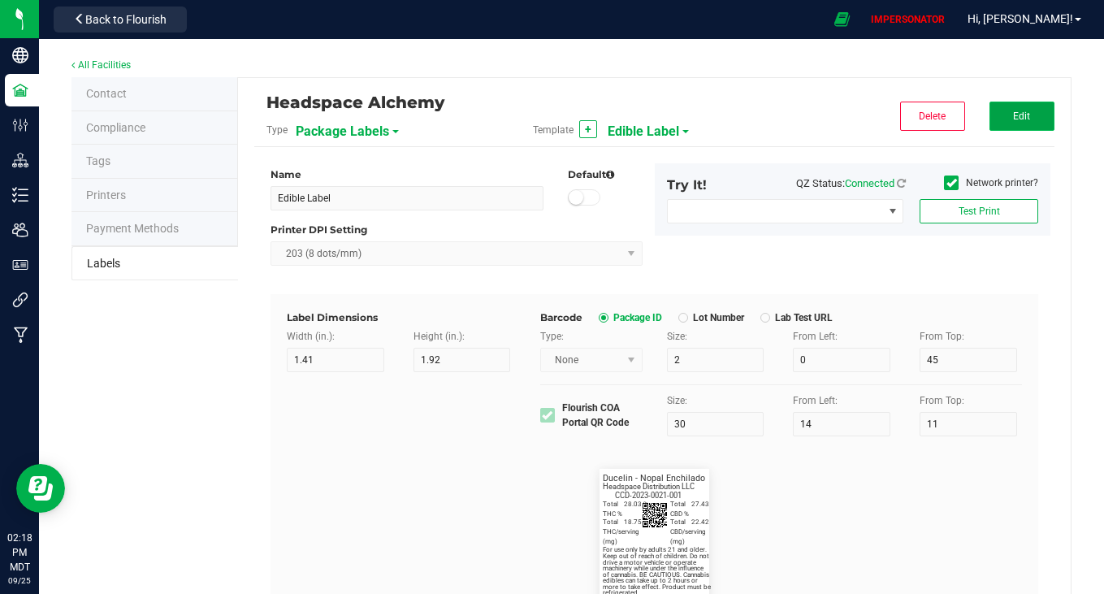
click at [1013, 110] on span "Edit" at bounding box center [1021, 115] width 17 height 11
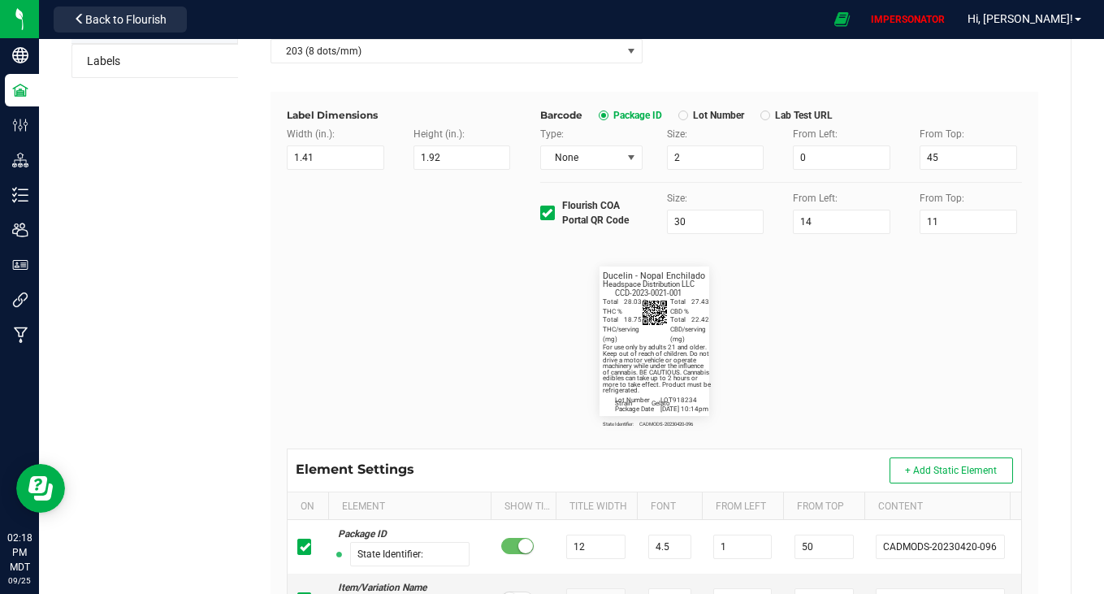
scroll to position [210, 0]
